Goal: Information Seeking & Learning: Learn about a topic

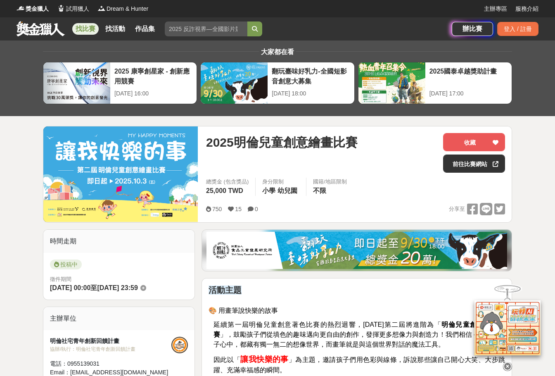
click at [28, 28] on link at bounding box center [41, 29] width 50 height 16
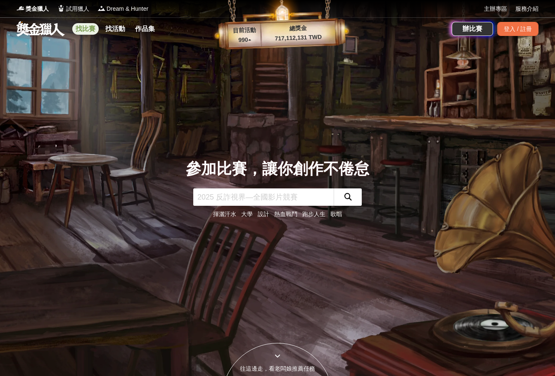
click at [87, 26] on link "找比賽" at bounding box center [85, 29] width 26 height 12
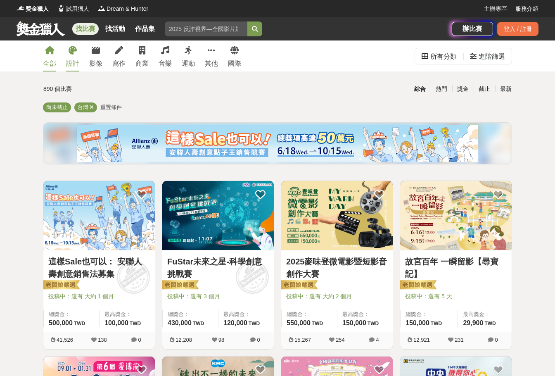
click at [77, 66] on div "設計" at bounding box center [72, 64] width 13 height 10
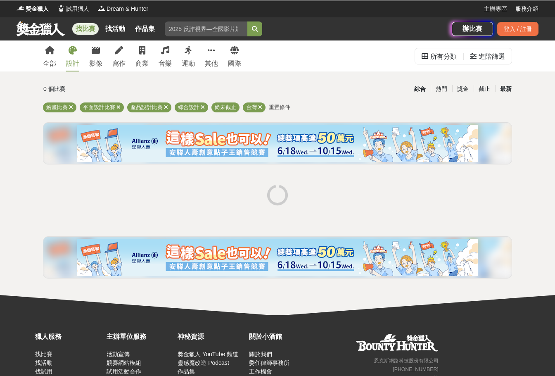
click at [507, 90] on div "最新" at bounding box center [505, 89] width 21 height 14
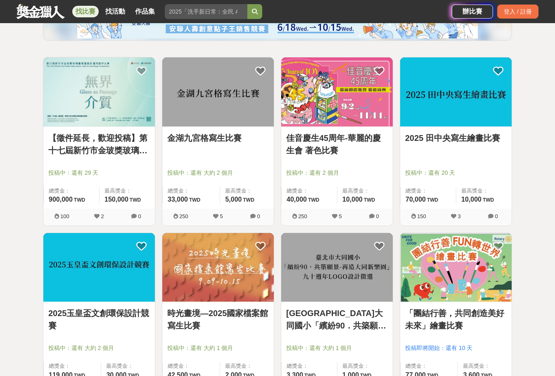
scroll to position [124, 0]
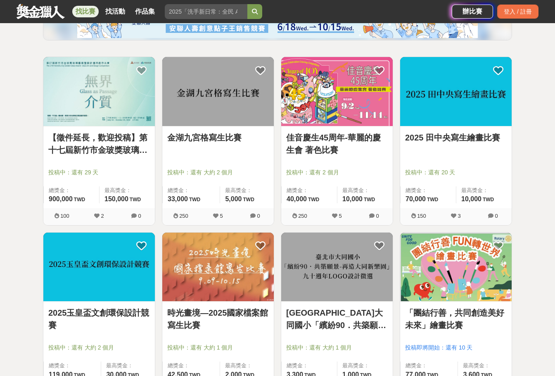
click at [109, 106] on img at bounding box center [98, 91] width 111 height 69
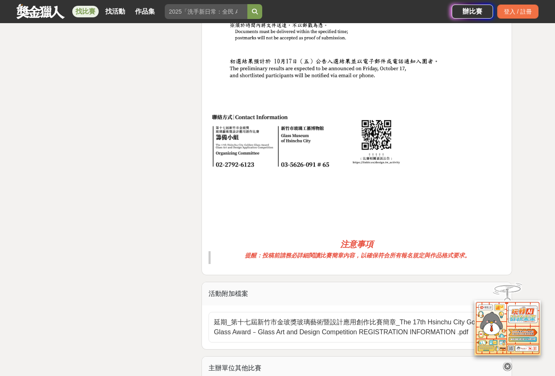
scroll to position [1487, 0]
